Goal: Task Accomplishment & Management: Use online tool/utility

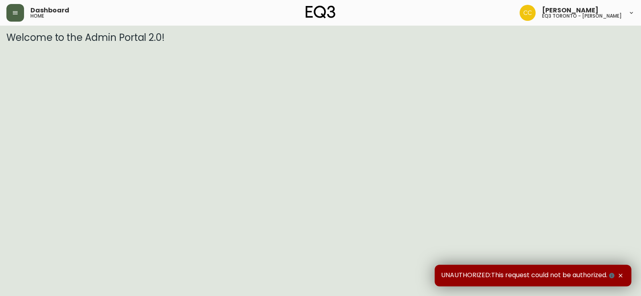
click at [11, 11] on button "button" at bounding box center [15, 13] width 18 height 18
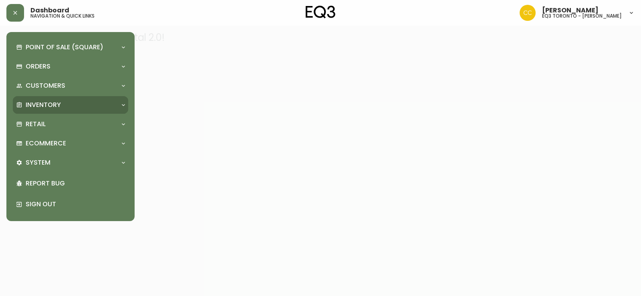
click at [47, 97] on div "Inventory" at bounding box center [70, 105] width 115 height 18
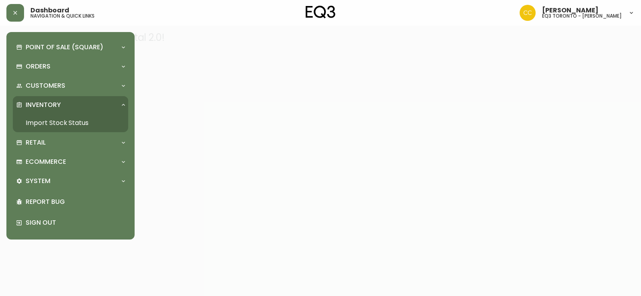
click at [67, 128] on link "Import Stock Status" at bounding box center [70, 123] width 115 height 18
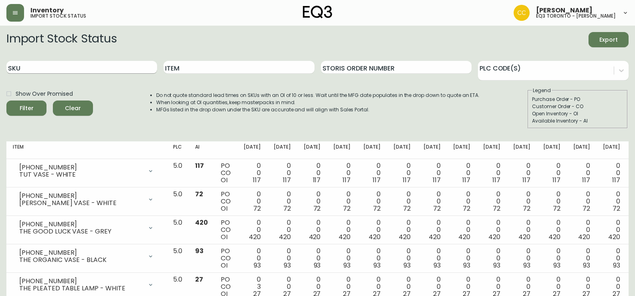
click at [74, 73] on input "SKU" at bounding box center [81, 67] width 151 height 13
paste input "3020-845-15-A"
click at [6, 101] on button "Filter" at bounding box center [26, 108] width 40 height 15
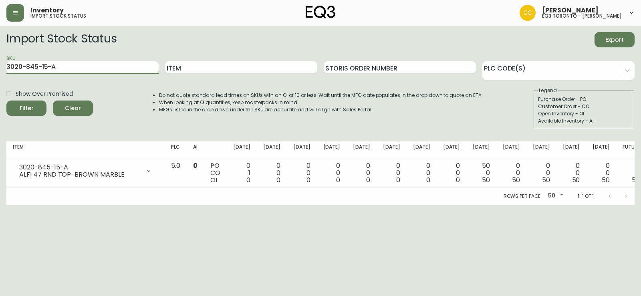
drag, startPoint x: 80, startPoint y: 63, endPoint x: 0, endPoint y: 67, distance: 80.3
click at [0, 67] on main "Import Stock Status Export SKU 3020-845-15-A Item Storis Order Number PLC Code(…" at bounding box center [320, 116] width 641 height 180
paste input "B"
click at [6, 101] on button "Filter" at bounding box center [26, 108] width 40 height 15
drag, startPoint x: 74, startPoint y: 68, endPoint x: 0, endPoint y: 67, distance: 73.8
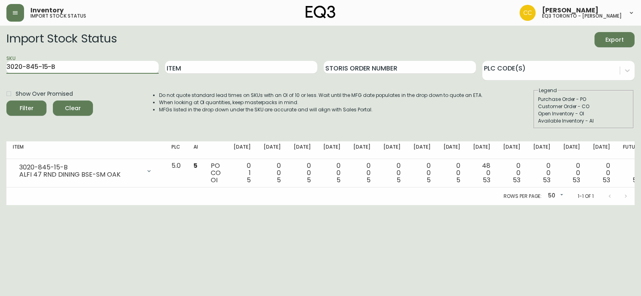
click at [0, 67] on main "Import Stock Status Export SKU 3020-845-15-B Item Storis Order Number PLC Code(…" at bounding box center [320, 116] width 641 height 180
type input "3130-634-8"
click at [6, 101] on button "Filter" at bounding box center [26, 108] width 40 height 15
